Goal: Information Seeking & Learning: Learn about a topic

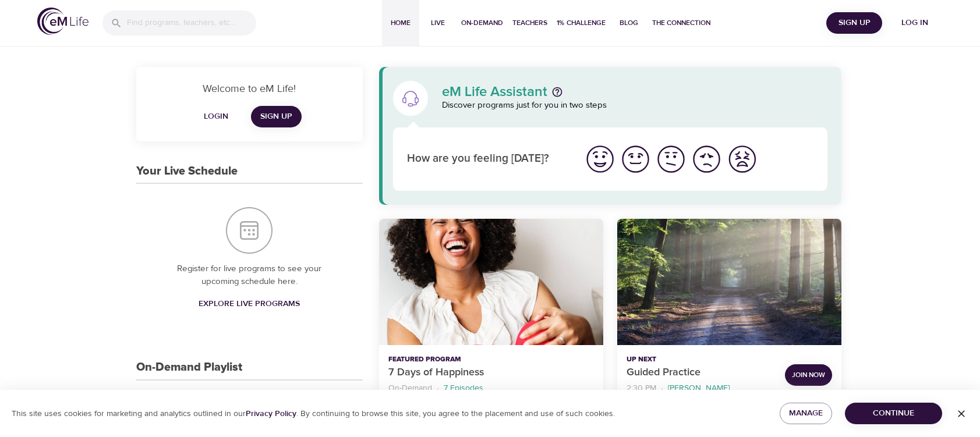
click at [921, 21] on span "Log in" at bounding box center [914, 23] width 47 height 15
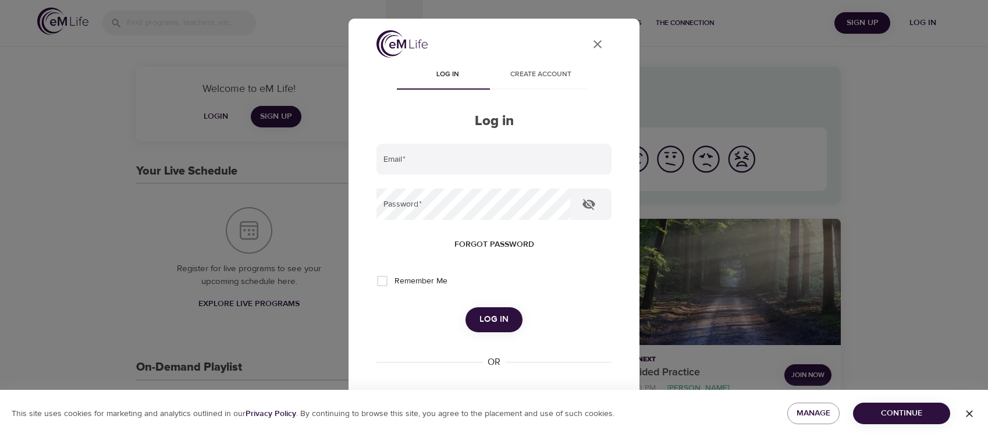
type input "[EMAIL_ADDRESS][DOMAIN_NAME]"
click at [480, 318] on span "Log in" at bounding box center [494, 319] width 29 height 15
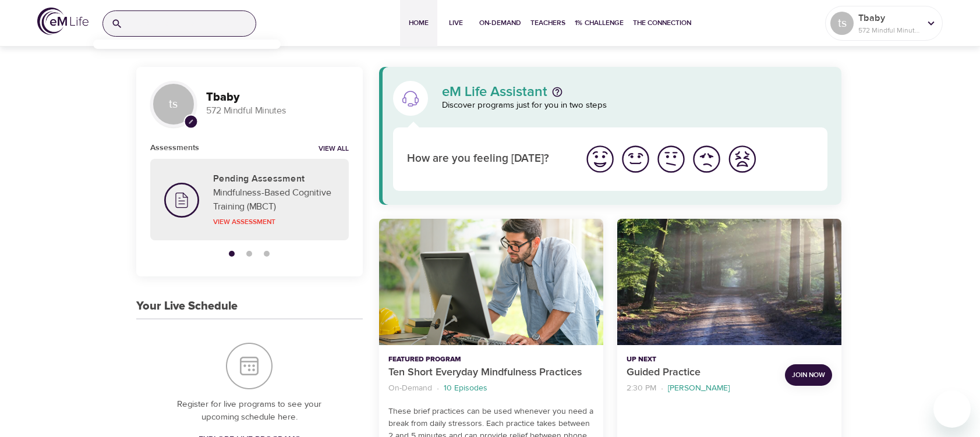
drag, startPoint x: 155, startPoint y: 20, endPoint x: 886, endPoint y: 77, distance: 733.3
click at [159, 20] on input "search" at bounding box center [191, 23] width 128 height 25
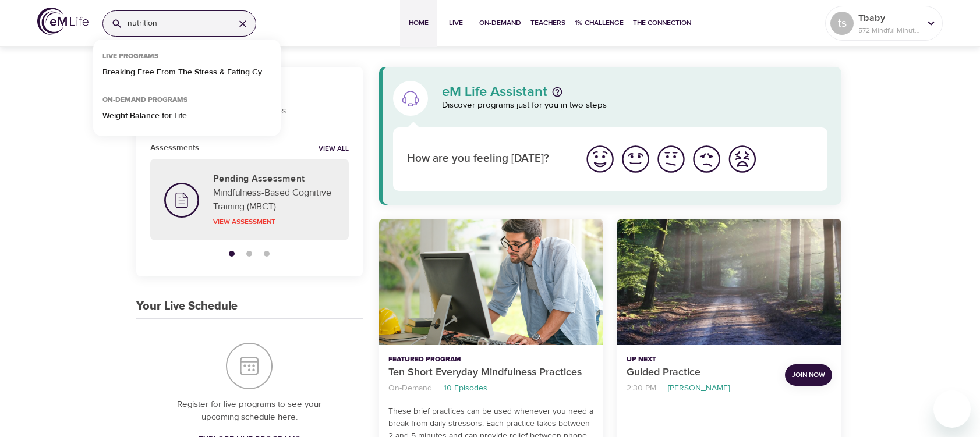
type input "nutrition"
click at [182, 70] on p "Breaking Free From The Stress & Eating Cycle" at bounding box center [186, 74] width 169 height 17
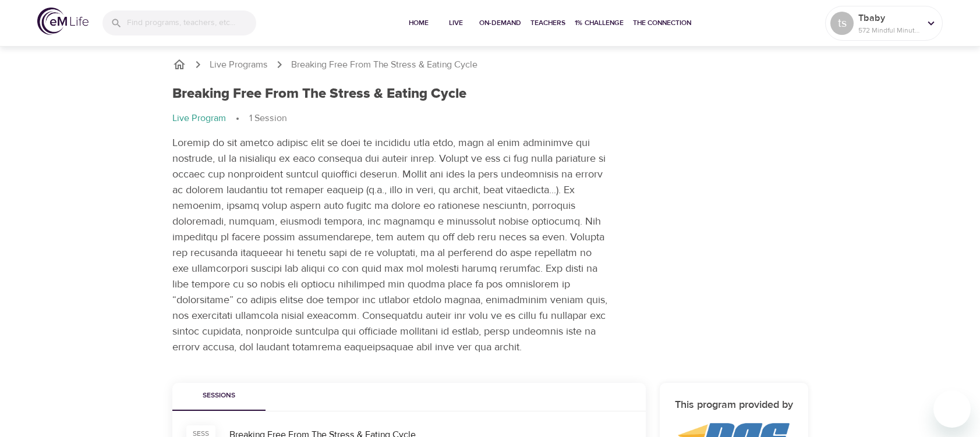
click at [34, 22] on div "Home Live On-Demand Teachers 1% Challenge The Connection ts Tbaby 572 Mindful M…" at bounding box center [490, 23] width 980 height 47
click at [45, 22] on img at bounding box center [62, 21] width 51 height 27
